Goal: Complete application form

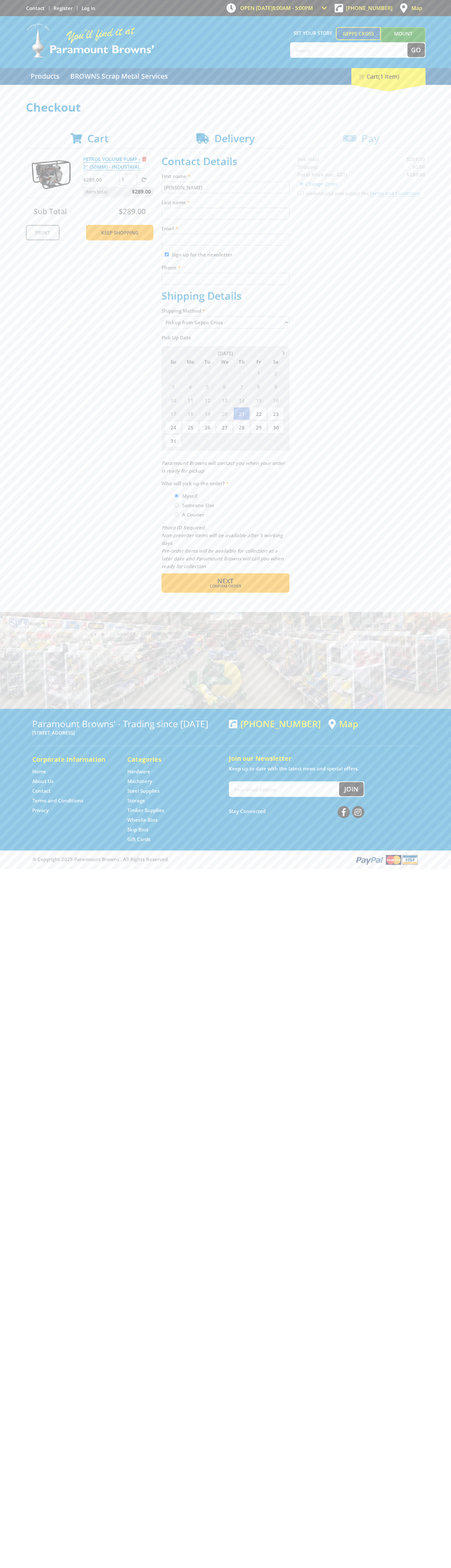
type input "[PERSON_NAME]"
type input "[EMAIL_ADDRESS][DOMAIN_NAME]"
type input "0293744000"
click at [225, 581] on span "Next" at bounding box center [225, 581] width 16 height 9
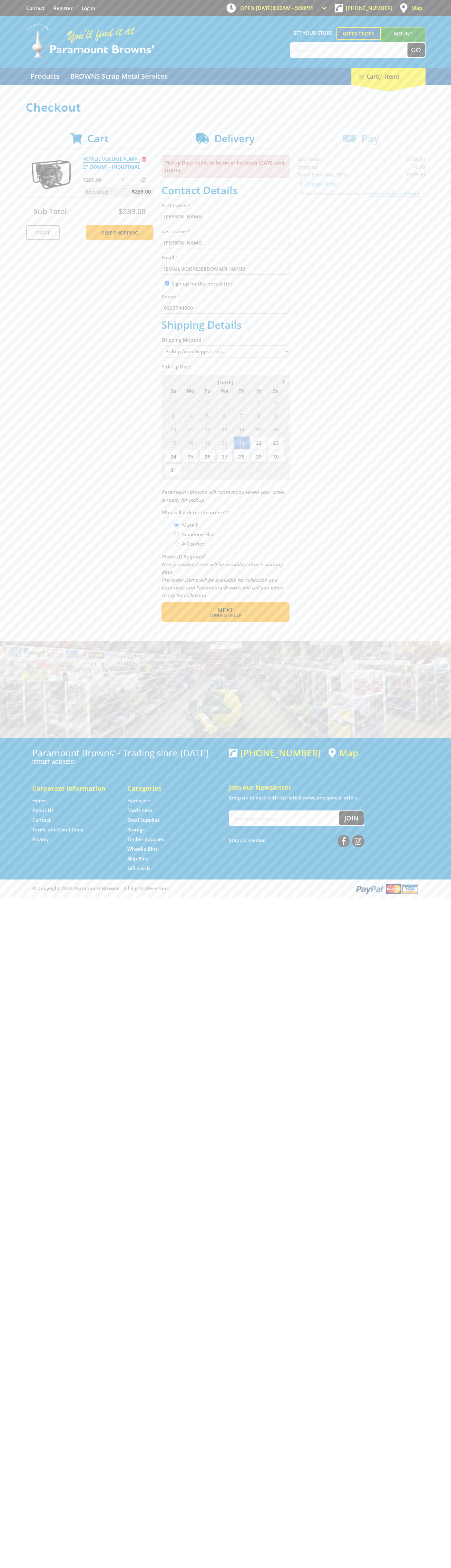
type input "[PERSON_NAME]"
click at [225, 615] on span "Confirm order" at bounding box center [225, 615] width 100 height 4
click at [225, 610] on span "Next" at bounding box center [225, 610] width 16 height 9
